Goal: Find specific page/section: Find specific page/section

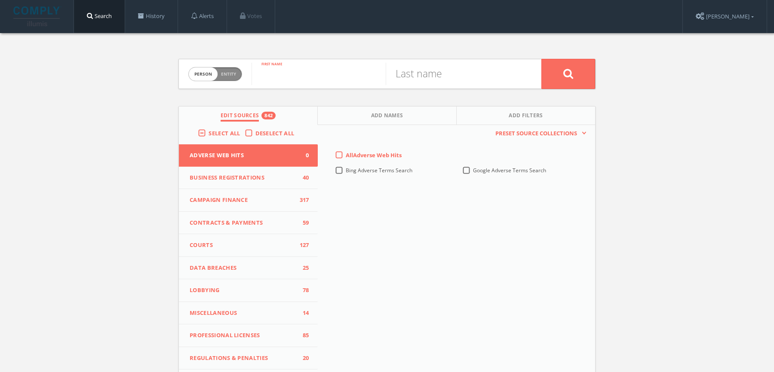
click at [285, 65] on input "text" at bounding box center [318, 74] width 134 height 22
paste input "[PERSON_NAME]"
drag, startPoint x: 290, startPoint y: 79, endPoint x: 371, endPoint y: 70, distance: 81.3
click at [370, 71] on input "[PERSON_NAME]" at bounding box center [318, 74] width 134 height 22
click at [273, 78] on input "Lilan" at bounding box center [318, 74] width 134 height 22
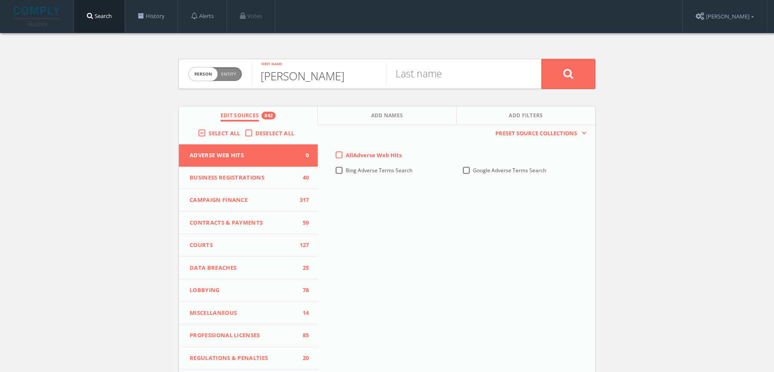
type input "[PERSON_NAME]"
click at [408, 68] on input "text" at bounding box center [453, 74] width 134 height 22
paste input "[PERSON_NAME]"
click at [419, 71] on input "[PERSON_NAME]" at bounding box center [453, 74] width 134 height 22
type input "[PERSON_NAME]"
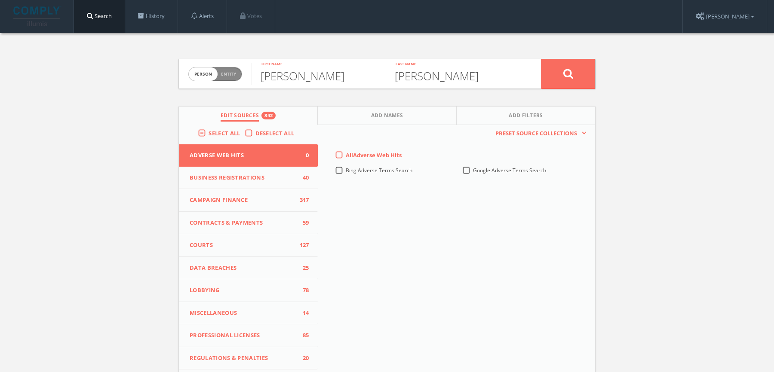
click at [208, 130] on label "Select All" at bounding box center [226, 133] width 36 height 9
click at [0, 0] on input "Select All" at bounding box center [0, 0] width 0 height 0
click at [208, 130] on label "Select All" at bounding box center [226, 133] width 36 height 9
click at [0, 0] on input "Select All" at bounding box center [0, 0] width 0 height 0
click at [593, 76] on button at bounding box center [568, 74] width 54 height 30
